Goal: Subscribe to service/newsletter

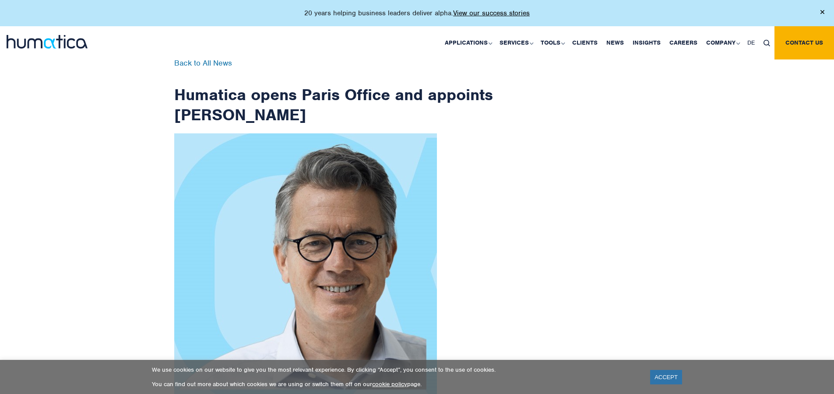
scroll to position [1396, 0]
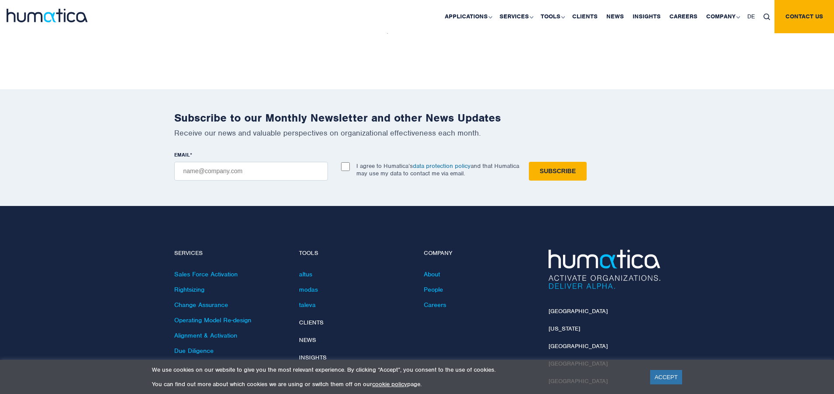
checkbox input "true"
type input "[EMAIL_ADDRESS][DOMAIN_NAME]"
click at [529, 162] on input "Subscribe" at bounding box center [558, 171] width 58 height 19
